Goal: Task Accomplishment & Management: Manage account settings

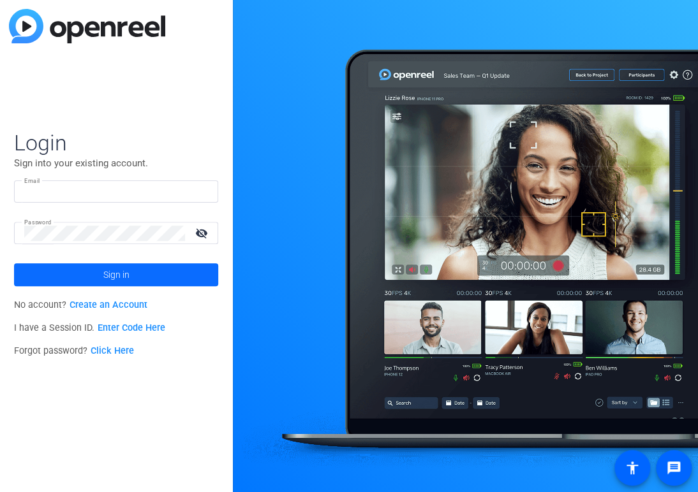
type input "[EMAIL_ADDRESS][DOMAIN_NAME]"
click at [136, 271] on span at bounding box center [116, 275] width 204 height 31
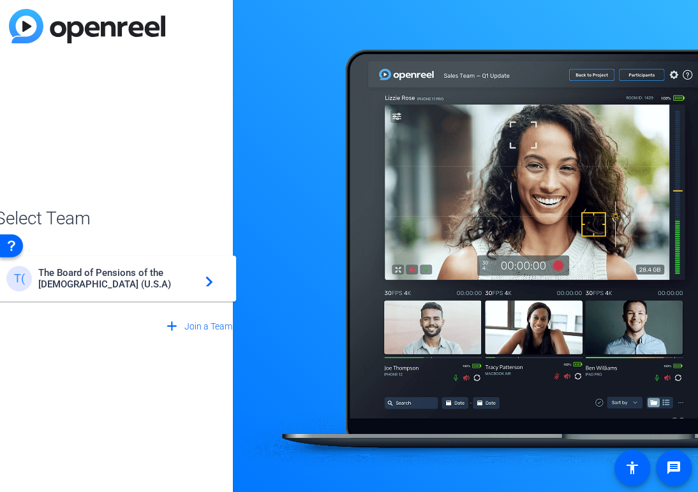
click at [122, 289] on span "The Board of Pensions of the [DEMOGRAPHIC_DATA] (U.S.A)" at bounding box center [117, 278] width 159 height 23
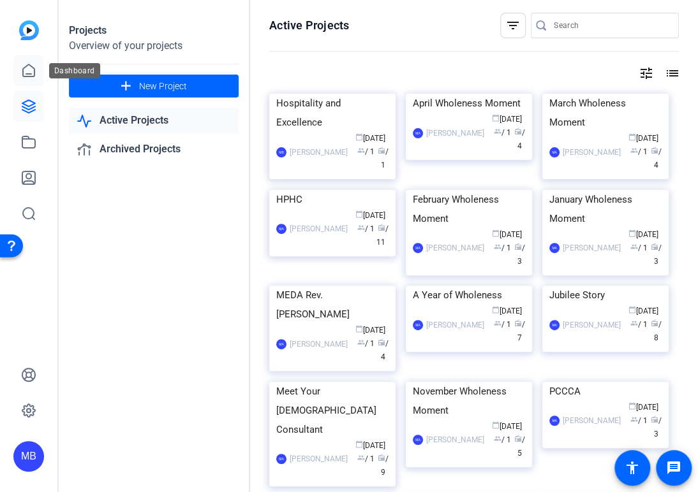
click at [31, 71] on icon at bounding box center [28, 70] width 15 height 15
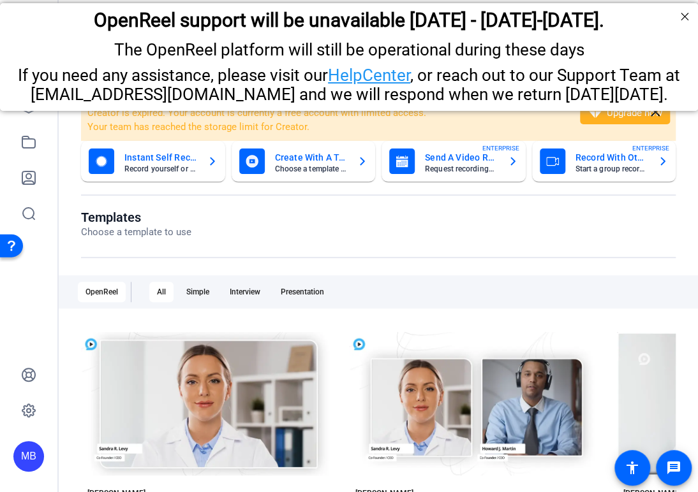
click at [112, 293] on div "OpenReel" at bounding box center [102, 292] width 48 height 20
click at [26, 143] on icon at bounding box center [28, 142] width 15 height 15
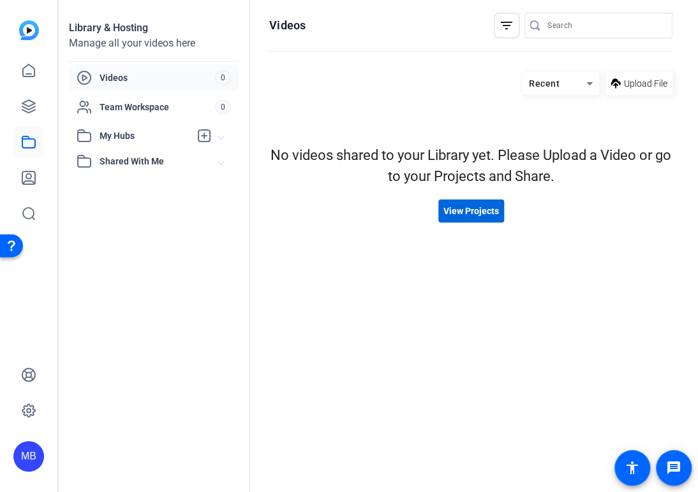
click at [472, 216] on span "View Projects" at bounding box center [470, 211] width 55 height 13
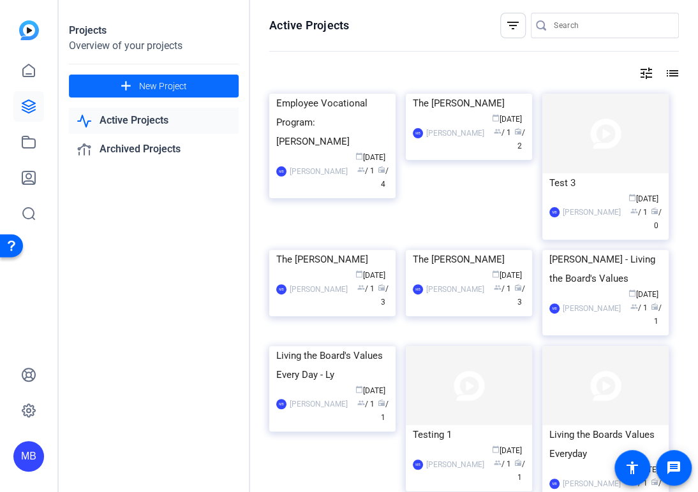
click at [165, 92] on button "add New Project" at bounding box center [154, 86] width 170 height 23
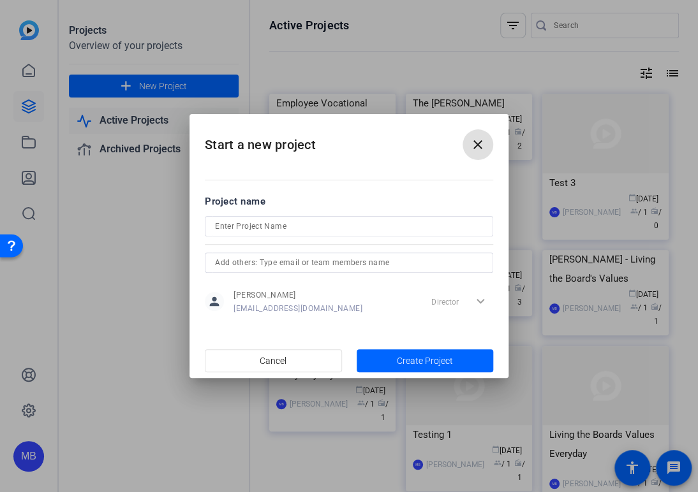
click at [258, 229] on input at bounding box center [349, 226] width 268 height 15
drag, startPoint x: 268, startPoint y: 225, endPoint x: 173, endPoint y: 219, distance: 94.5
click at [176, 219] on div "Start a new project close Project name [PERSON_NAME] - DEI Begins with Hi perso…" at bounding box center [349, 246] width 698 height 492
click at [377, 228] on input "[PERSON_NAME] - DEI Begins with Hi" at bounding box center [349, 226] width 268 height 15
type input "[PERSON_NAME] - DEI Begins with Hi"
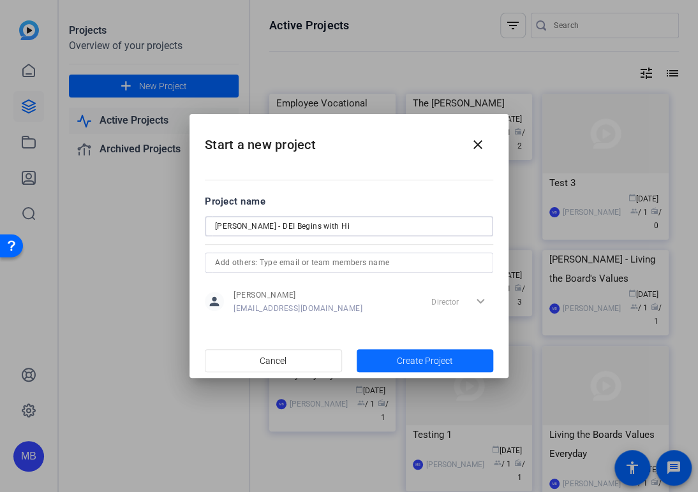
click at [397, 355] on span "Create Project" at bounding box center [425, 361] width 56 height 13
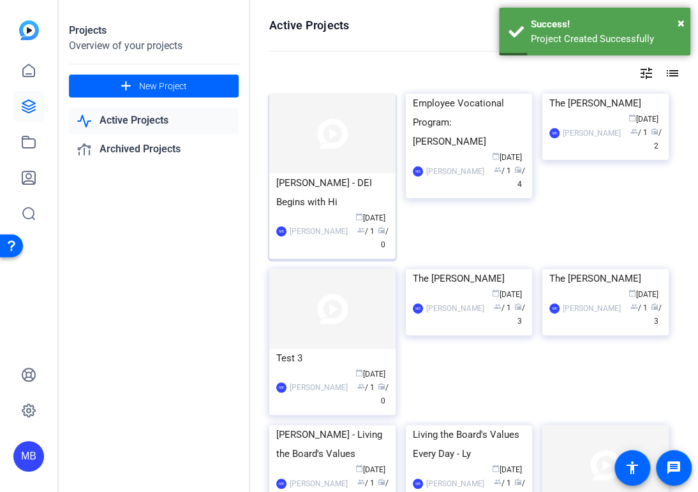
click at [339, 145] on img at bounding box center [332, 134] width 126 height 80
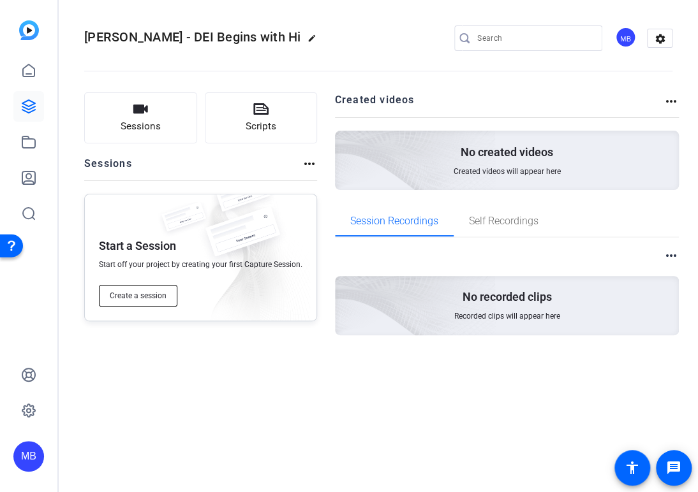
click at [160, 296] on span "Create a session" at bounding box center [138, 296] width 57 height 10
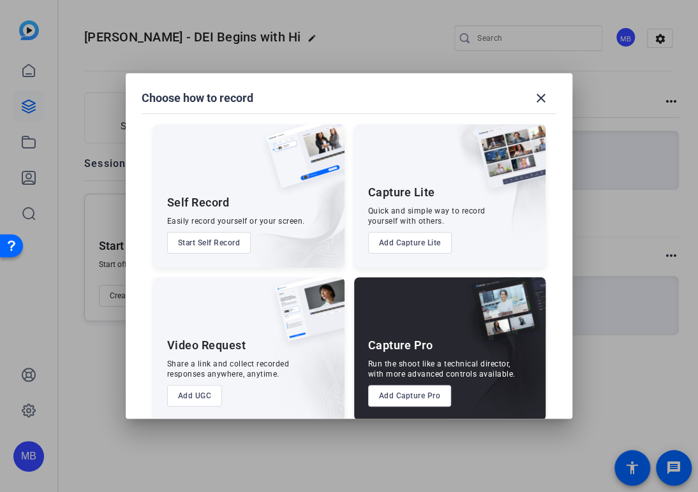
scroll to position [15, 0]
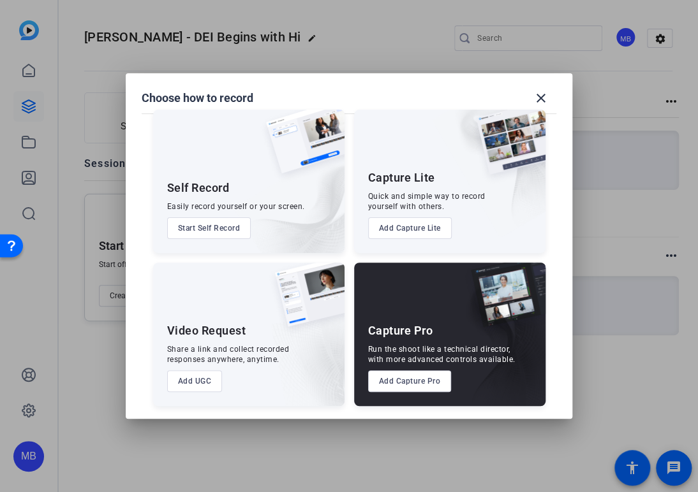
click at [394, 377] on button "Add Capture Pro" at bounding box center [410, 381] width 84 height 22
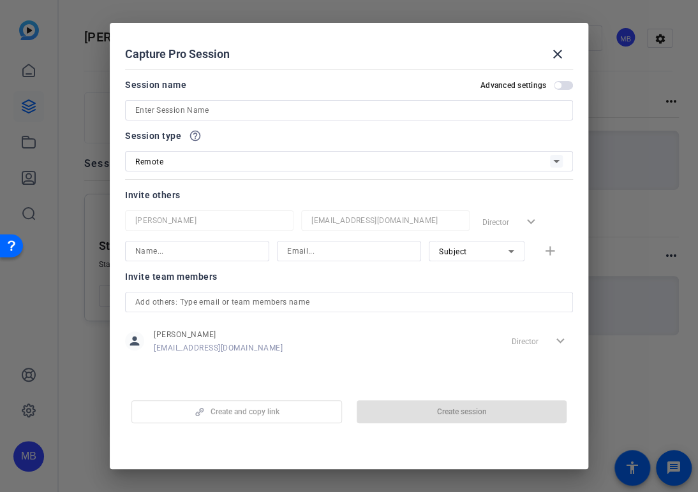
click at [270, 109] on input at bounding box center [348, 110] width 427 height 15
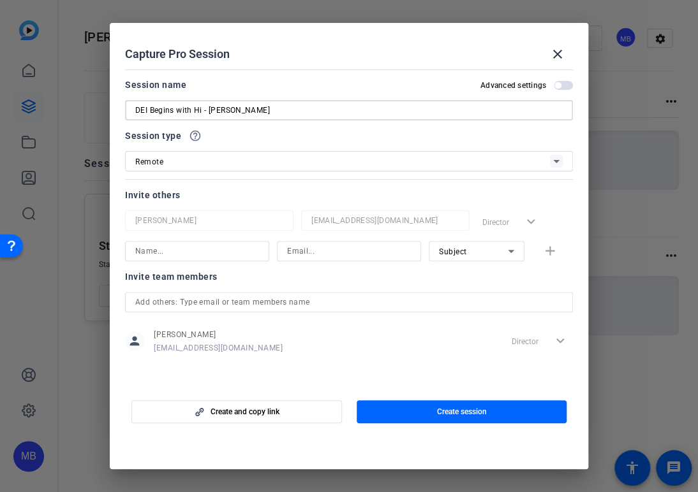
type input "DEI Begins with Hi - [PERSON_NAME]"
click at [218, 247] on input at bounding box center [197, 251] width 124 height 15
click at [346, 251] on input at bounding box center [349, 251] width 124 height 15
click at [212, 251] on input "[PERSON_NAME]" at bounding box center [197, 251] width 124 height 15
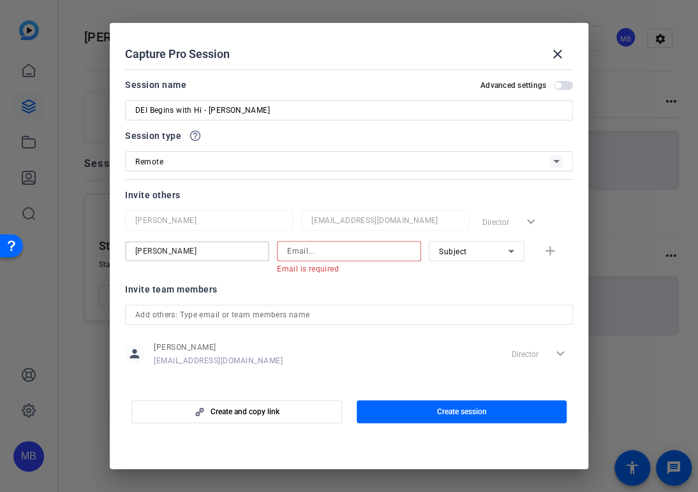
type input "[PERSON_NAME]"
click at [310, 253] on input at bounding box center [349, 251] width 124 height 15
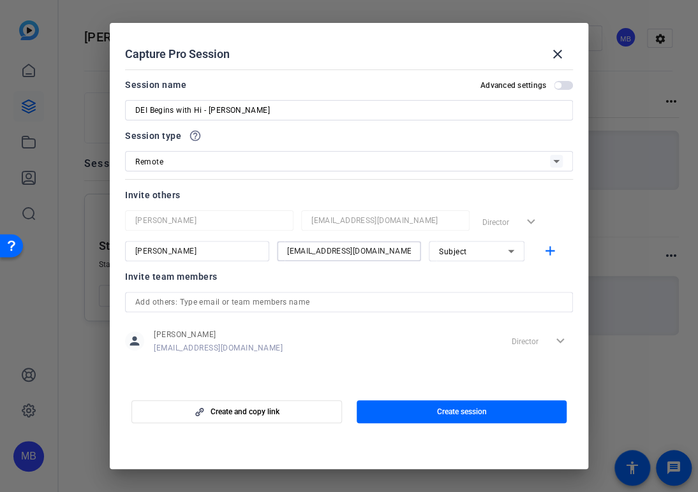
type input "[EMAIL_ADDRESS][DOMAIN_NAME]"
click at [471, 253] on div "Subject" at bounding box center [473, 252] width 69 height 16
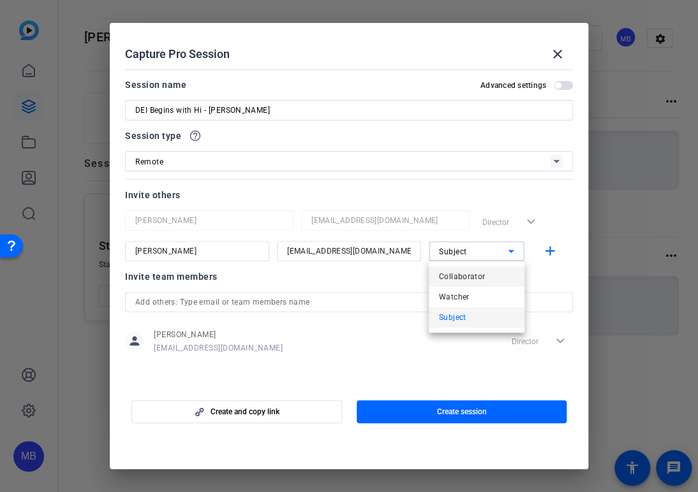
click at [473, 276] on span "Collaborator" at bounding box center [462, 276] width 47 height 15
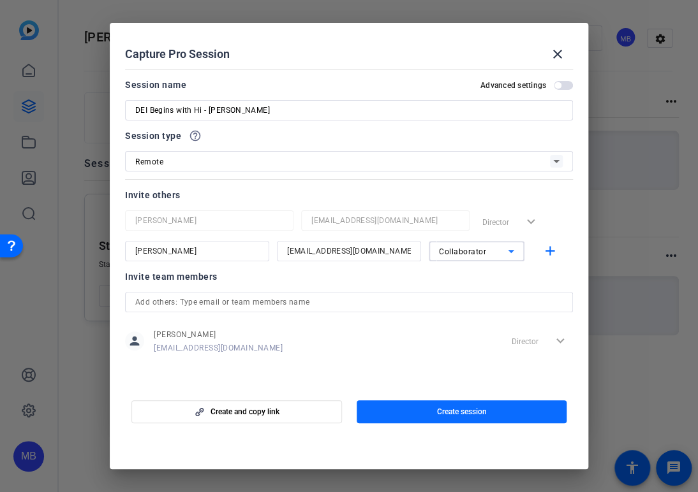
click at [460, 407] on span "Create session" at bounding box center [461, 412] width 50 height 10
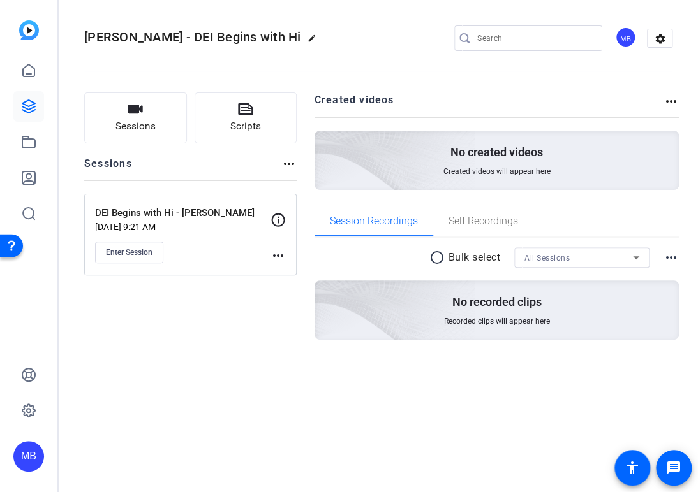
click at [273, 253] on mat-icon "more_horiz" at bounding box center [277, 255] width 15 height 15
click at [231, 307] on div at bounding box center [349, 246] width 698 height 492
click at [172, 209] on p "DEI Begins with Hi - [PERSON_NAME]" at bounding box center [182, 213] width 175 height 15
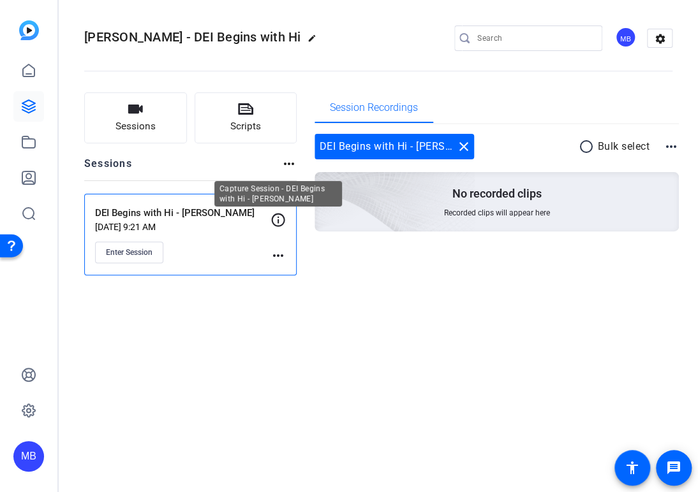
click at [275, 219] on icon at bounding box center [277, 219] width 15 height 15
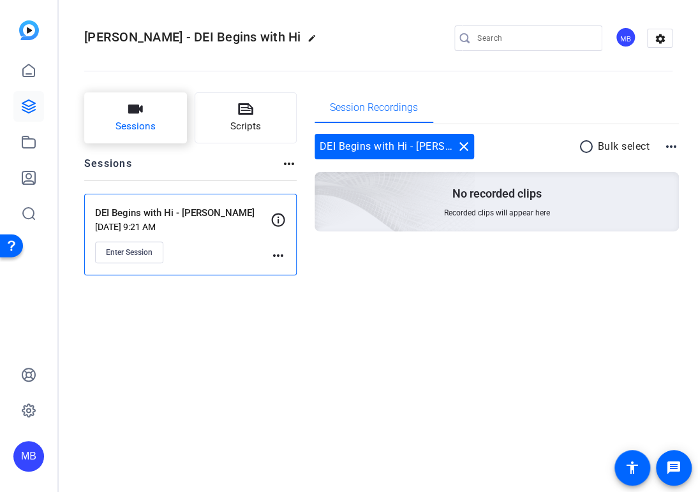
click at [150, 124] on span "Sessions" at bounding box center [135, 126] width 40 height 15
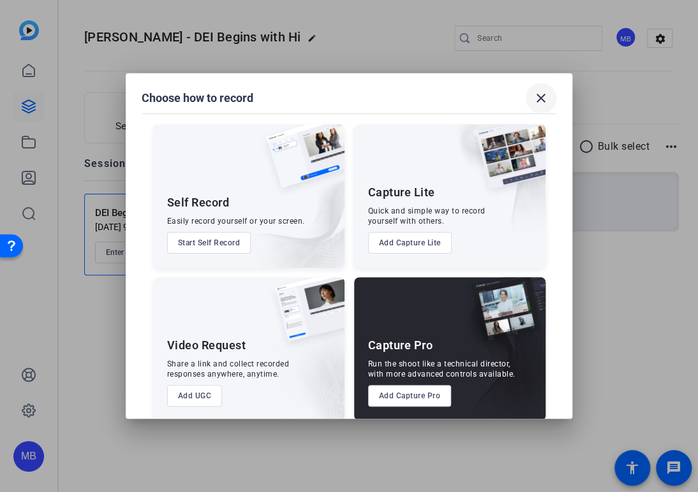
click at [543, 101] on mat-icon "close" at bounding box center [540, 98] width 15 height 15
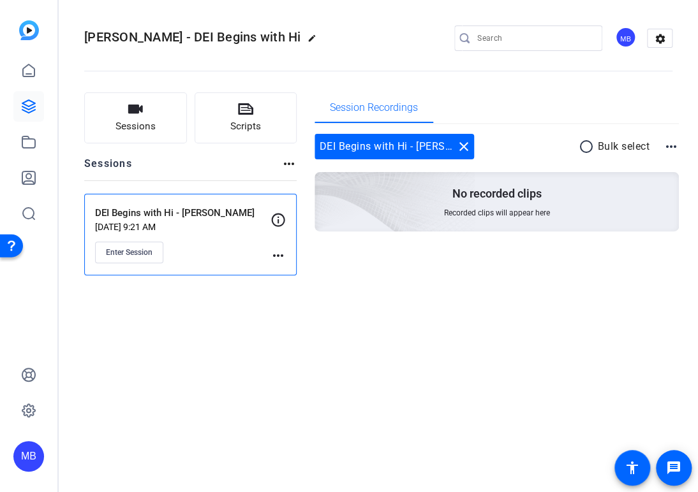
click at [169, 216] on p "DEI Begins with Hi - [PERSON_NAME]" at bounding box center [182, 213] width 175 height 15
click at [288, 254] on div "DEI Begins with Hi - [PERSON_NAME] [DATE] 9:21 AM Enter Session more_horiz" at bounding box center [190, 235] width 212 height 82
click at [282, 254] on mat-icon "more_horiz" at bounding box center [277, 255] width 15 height 15
click at [329, 270] on span "Edit Session" at bounding box center [310, 273] width 58 height 15
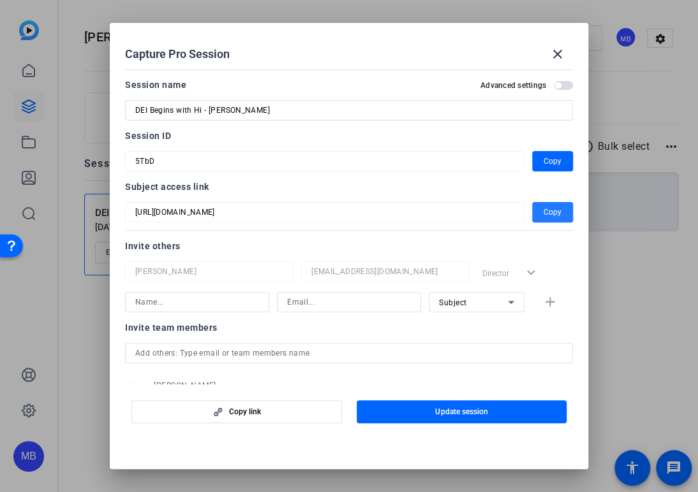
click at [543, 214] on span "Copy" at bounding box center [552, 212] width 18 height 15
click at [559, 61] on mat-icon "close" at bounding box center [557, 54] width 15 height 15
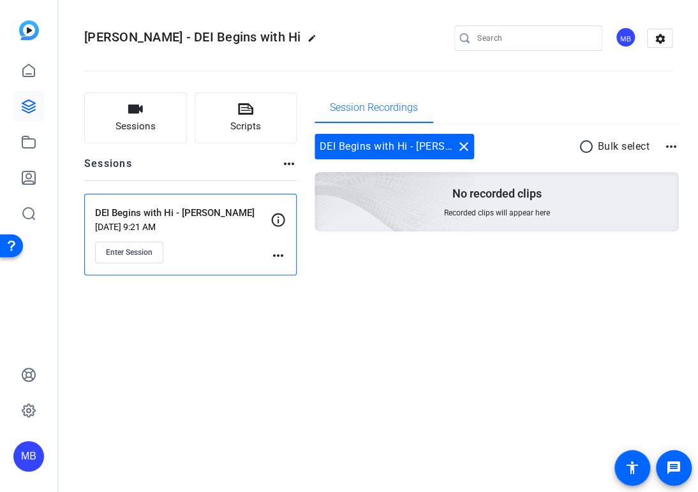
click at [515, 269] on div "DEI Begins with Hi - [PERSON_NAME] close radio_button_unchecked Bulk select mor…" at bounding box center [496, 198] width 365 height 148
